Goal: Communication & Community: Answer question/provide support

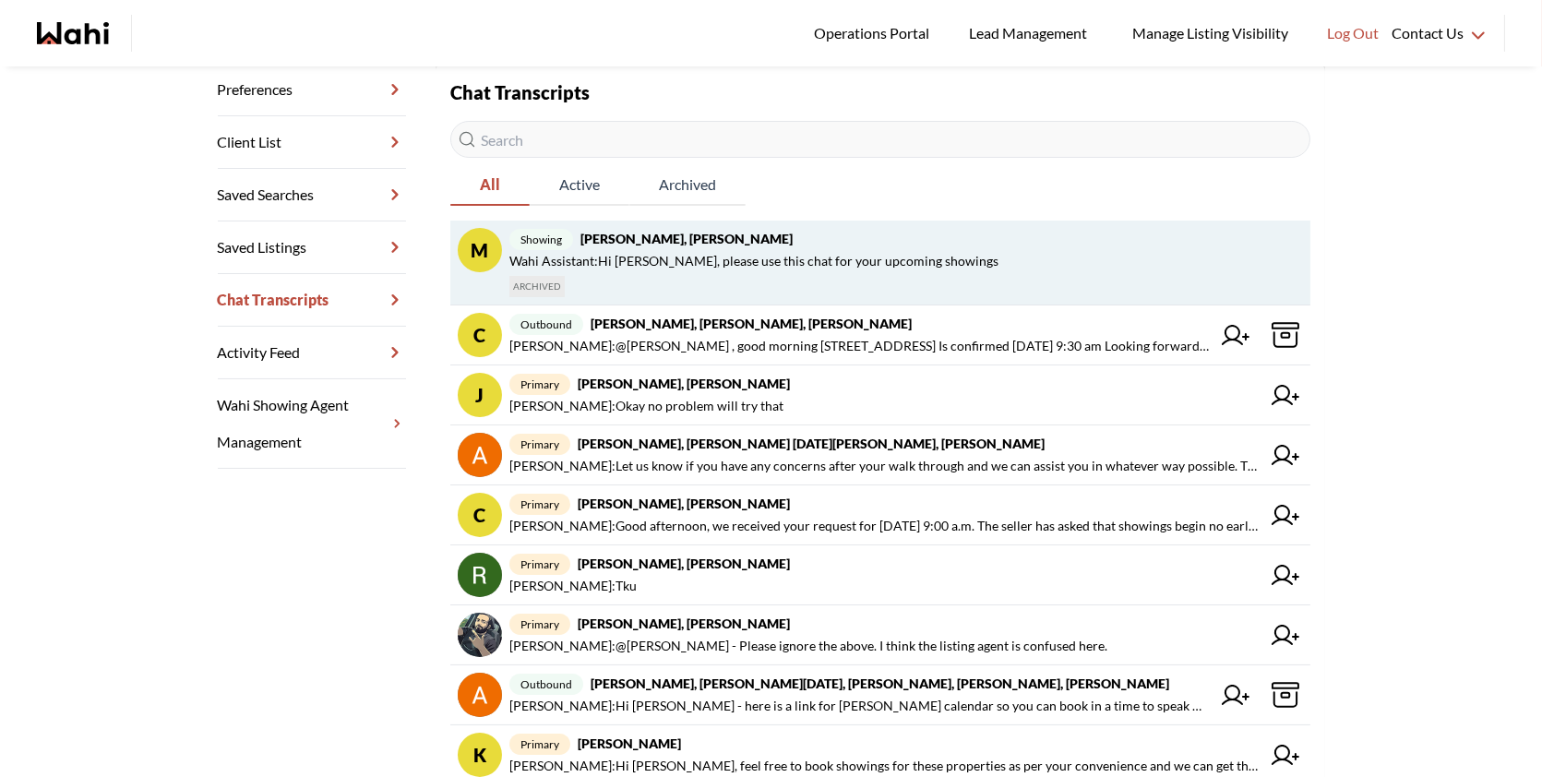
scroll to position [274, 0]
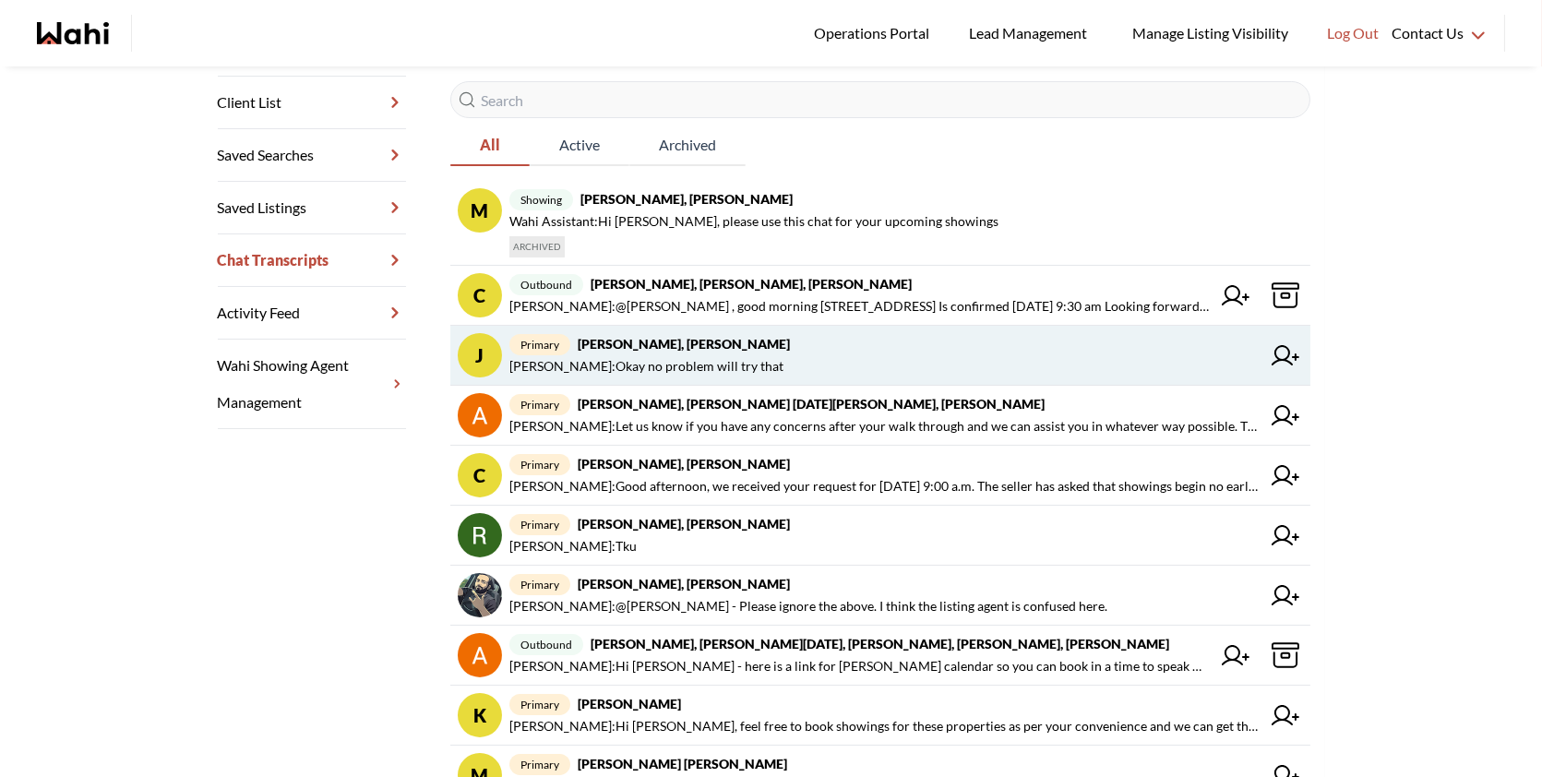
click at [694, 347] on strong "[PERSON_NAME], [PERSON_NAME]" at bounding box center [684, 344] width 212 height 16
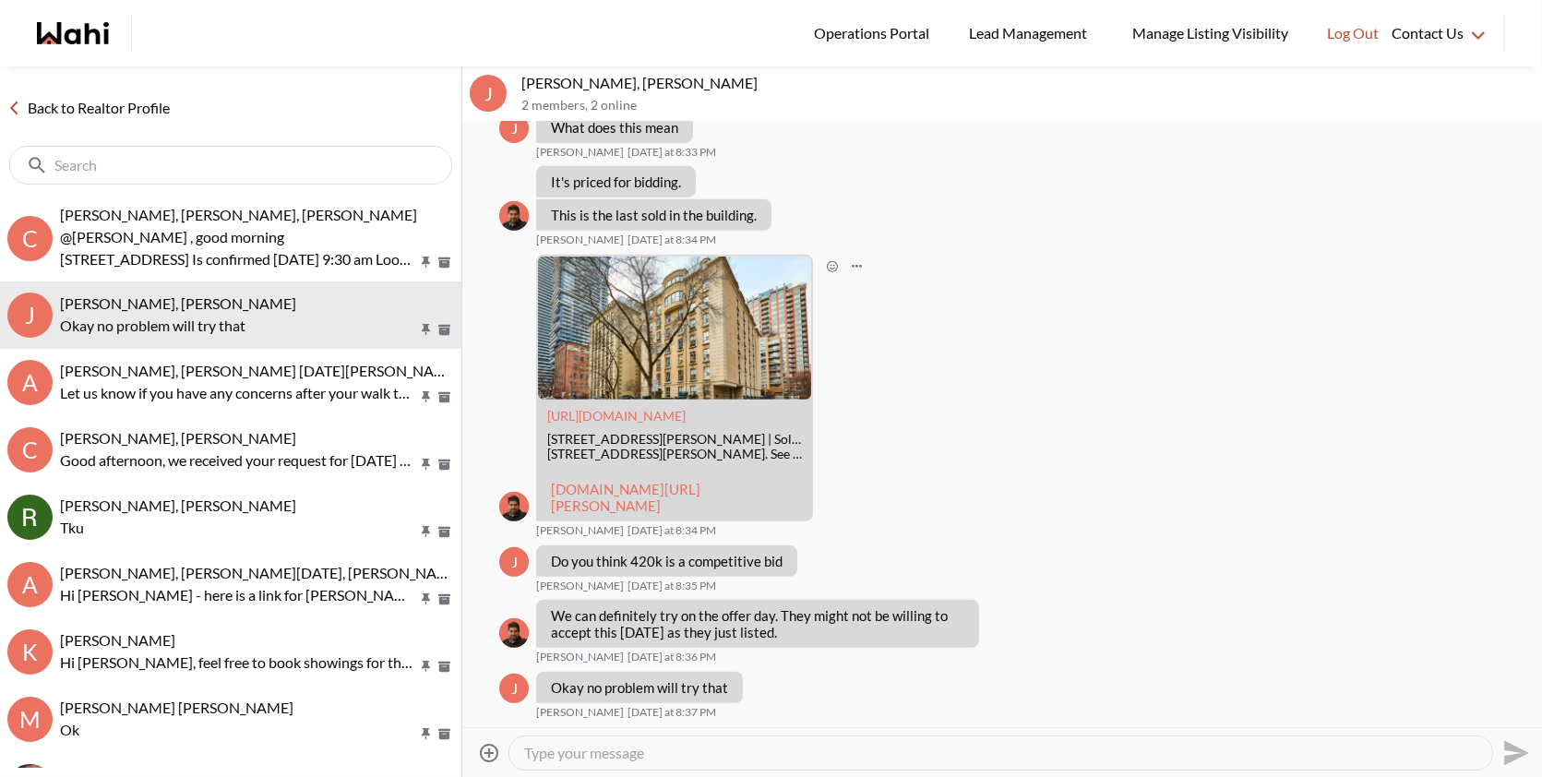
scroll to position [1791, 0]
click at [581, 481] on link "wahi.com/ca/en/real-estate/on/gta/toronto/old-toronto/church-yonge-corridor/88-…" at bounding box center [625, 497] width 149 height 33
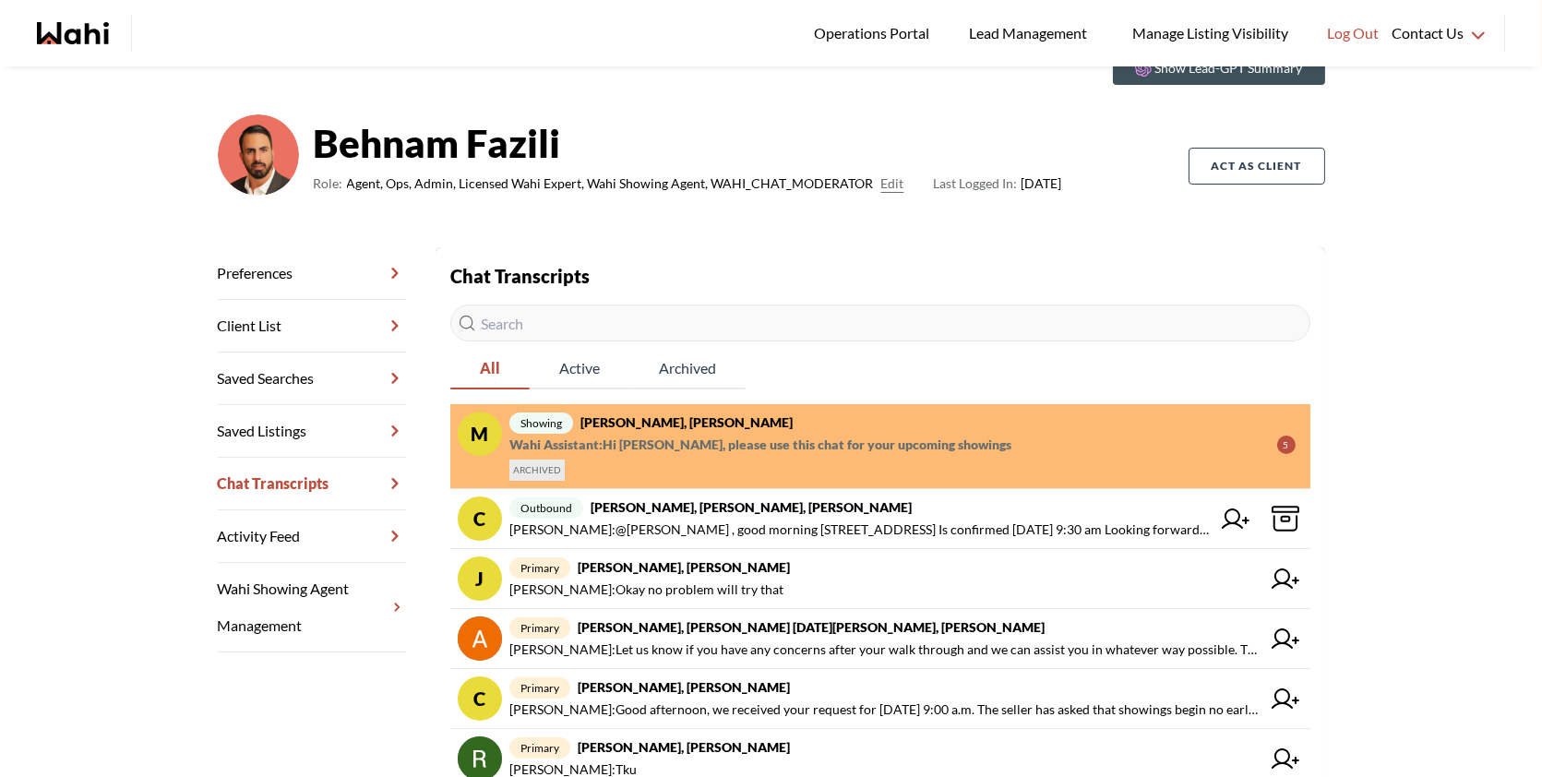
scroll to position [93, 0]
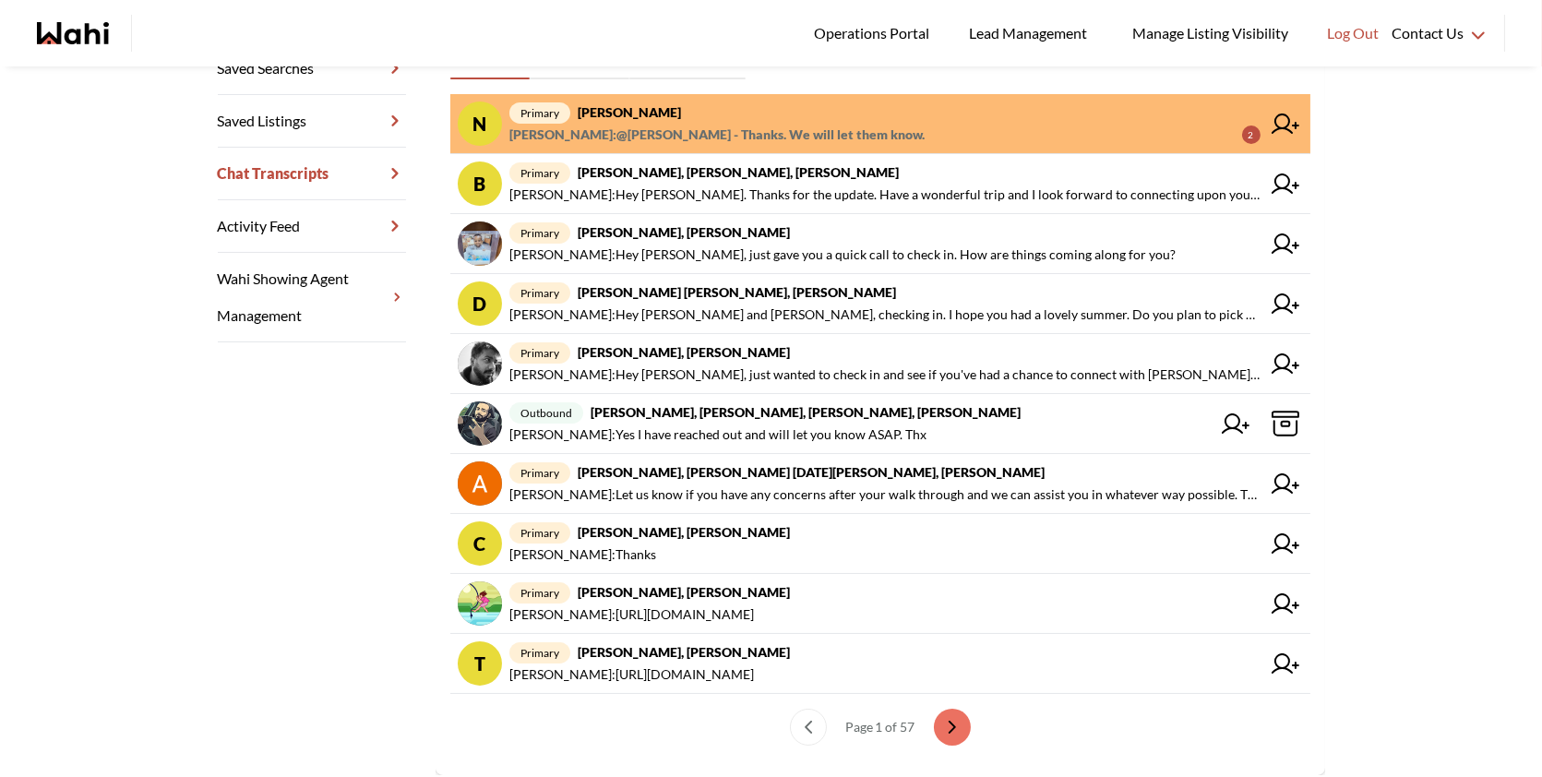
scroll to position [451, 0]
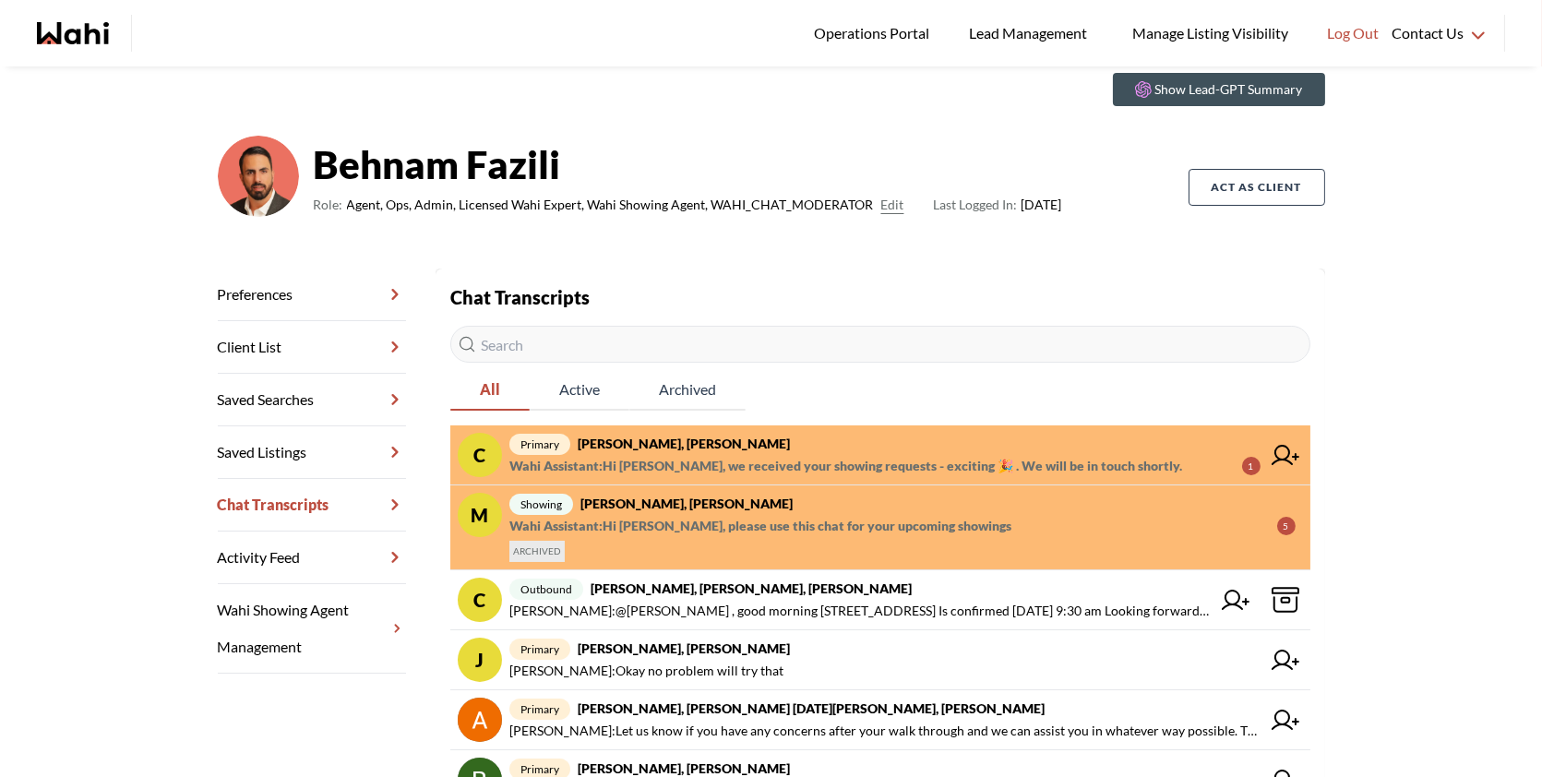
scroll to position [83, 0]
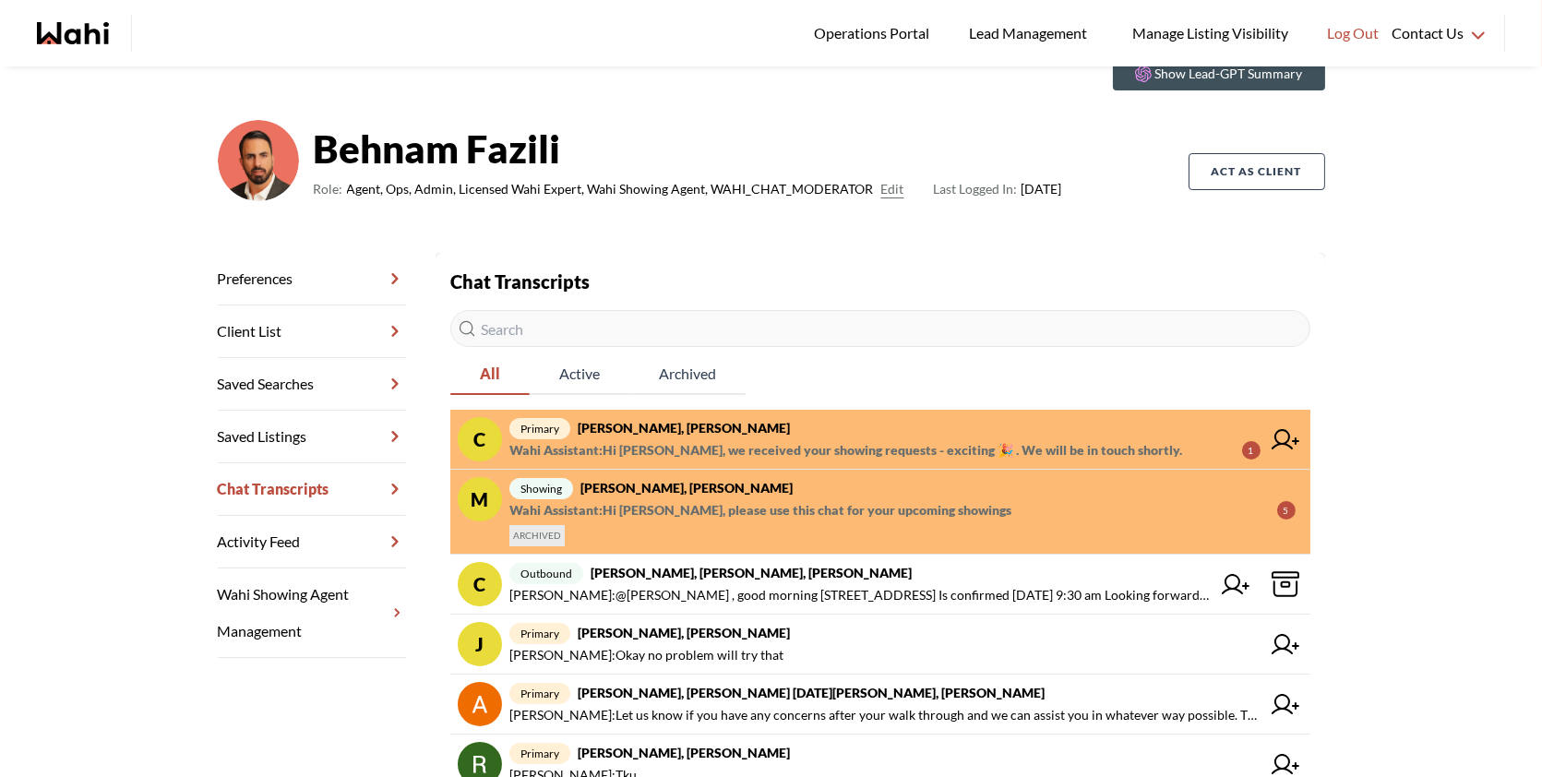
click at [833, 418] on span "primary [PERSON_NAME], [PERSON_NAME]" at bounding box center [884, 428] width 751 height 22
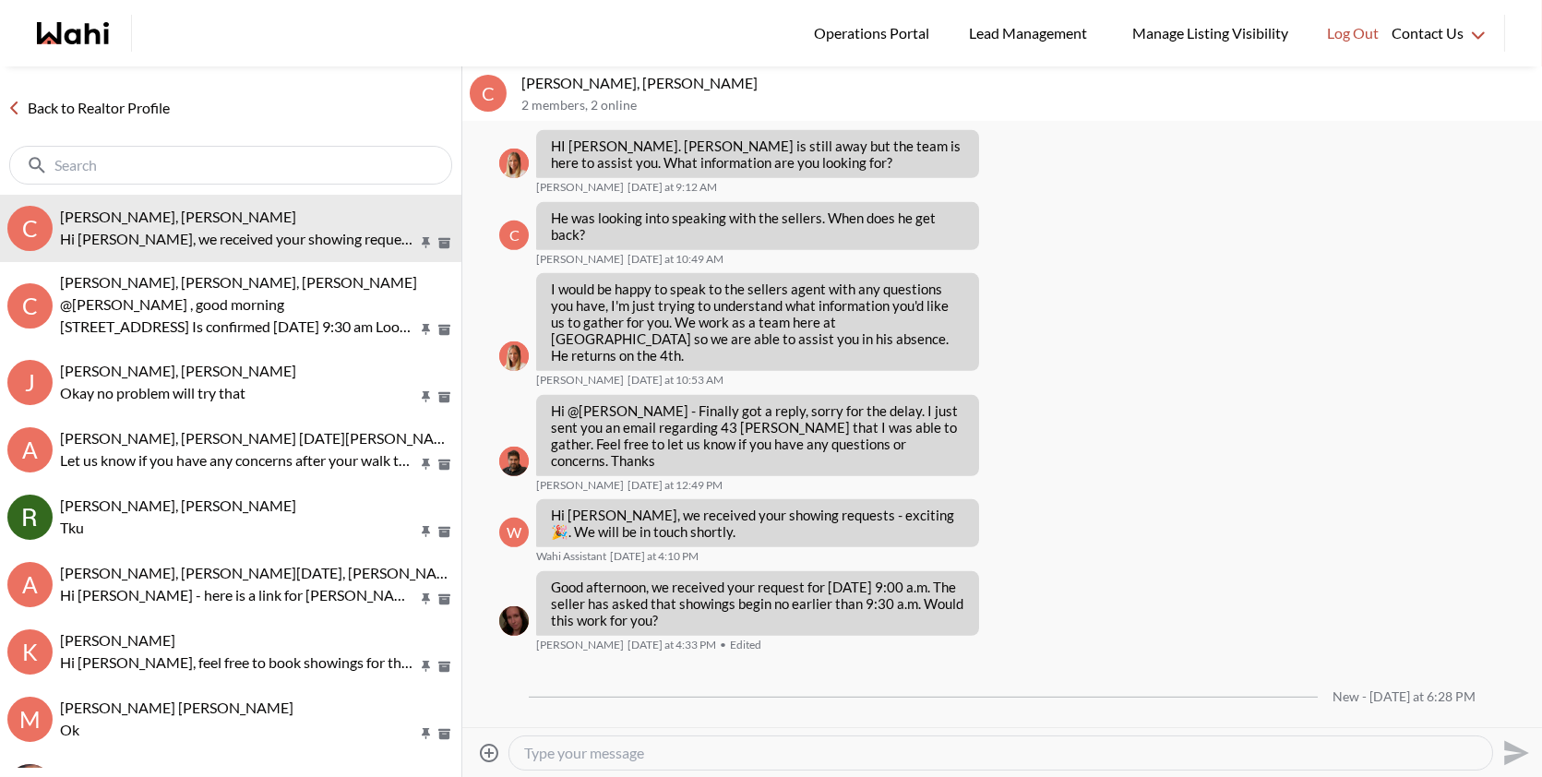
scroll to position [1839, 0]
